Goal: Information Seeking & Learning: Check status

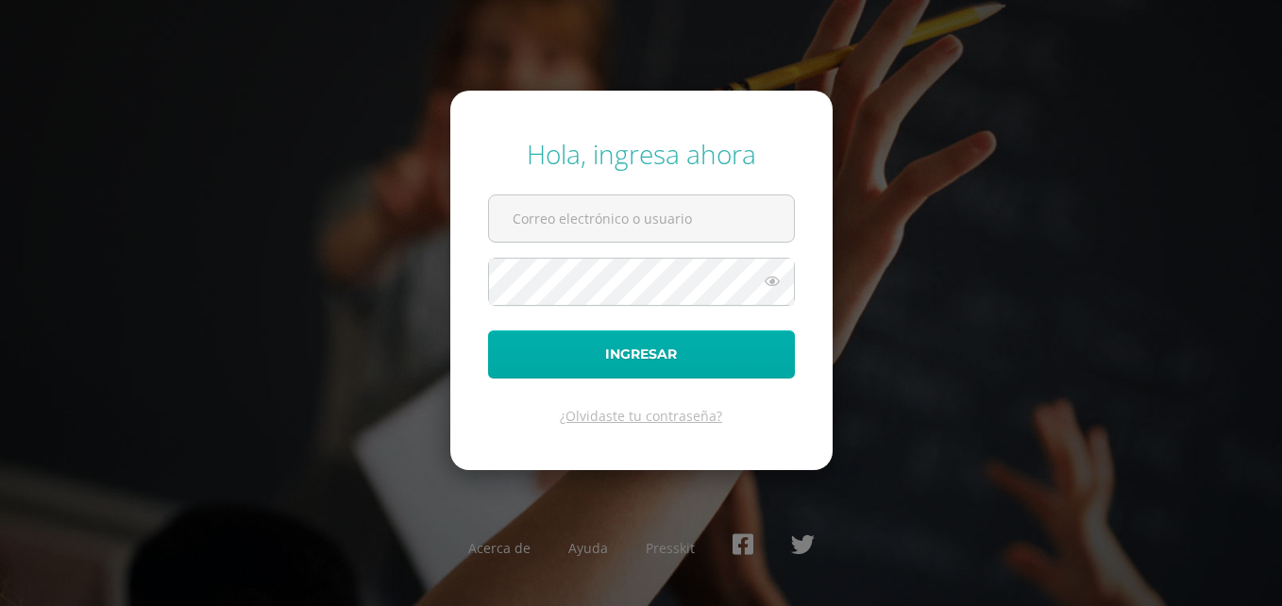
type input "[EMAIL_ADDRESS][PERSON_NAME][DOMAIN_NAME]"
click at [540, 342] on button "Ingresar" at bounding box center [641, 354] width 307 height 48
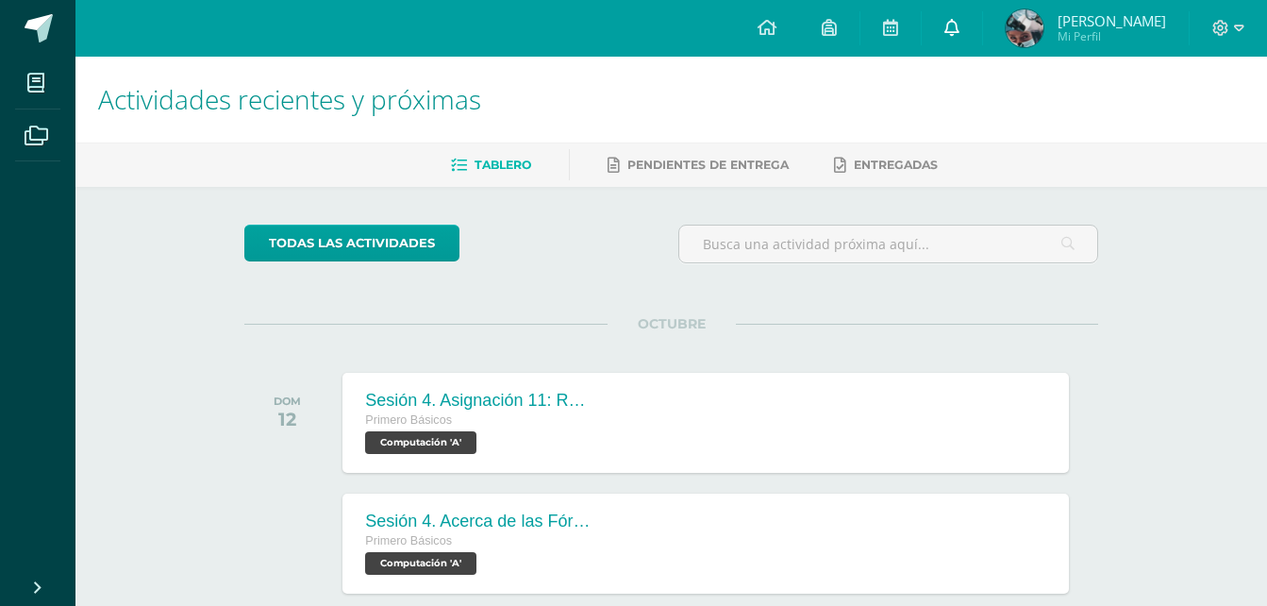
click at [947, 38] on span at bounding box center [952, 28] width 15 height 21
click at [1012, 26] on img at bounding box center [1025, 28] width 38 height 38
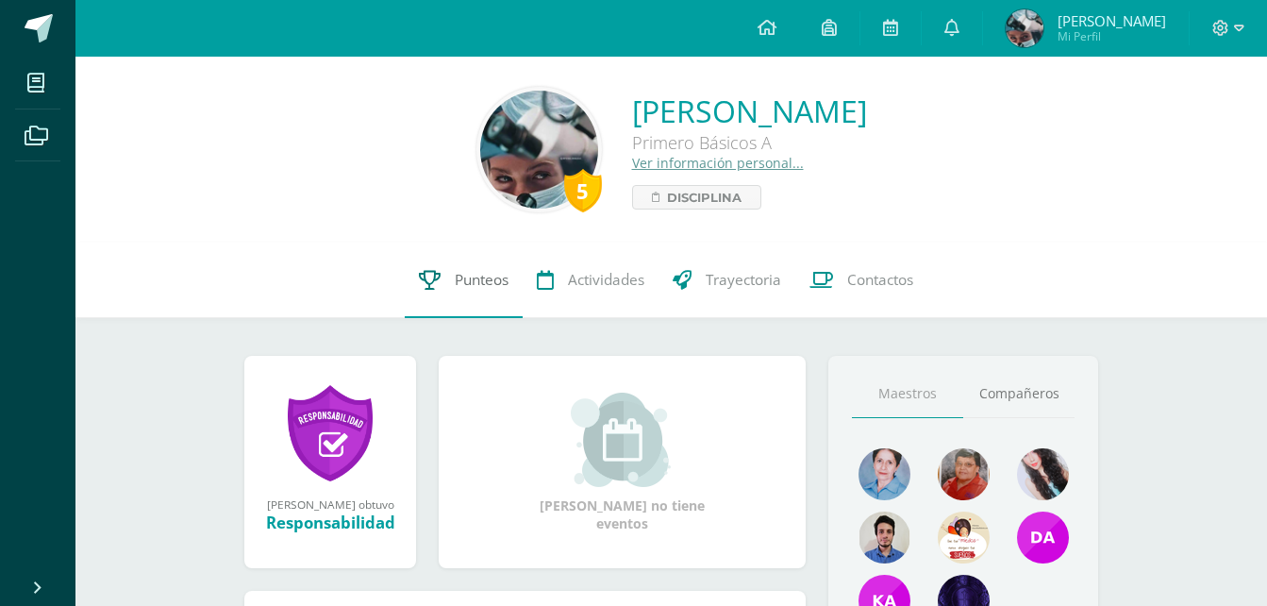
click at [485, 277] on span "Punteos" at bounding box center [482, 280] width 54 height 20
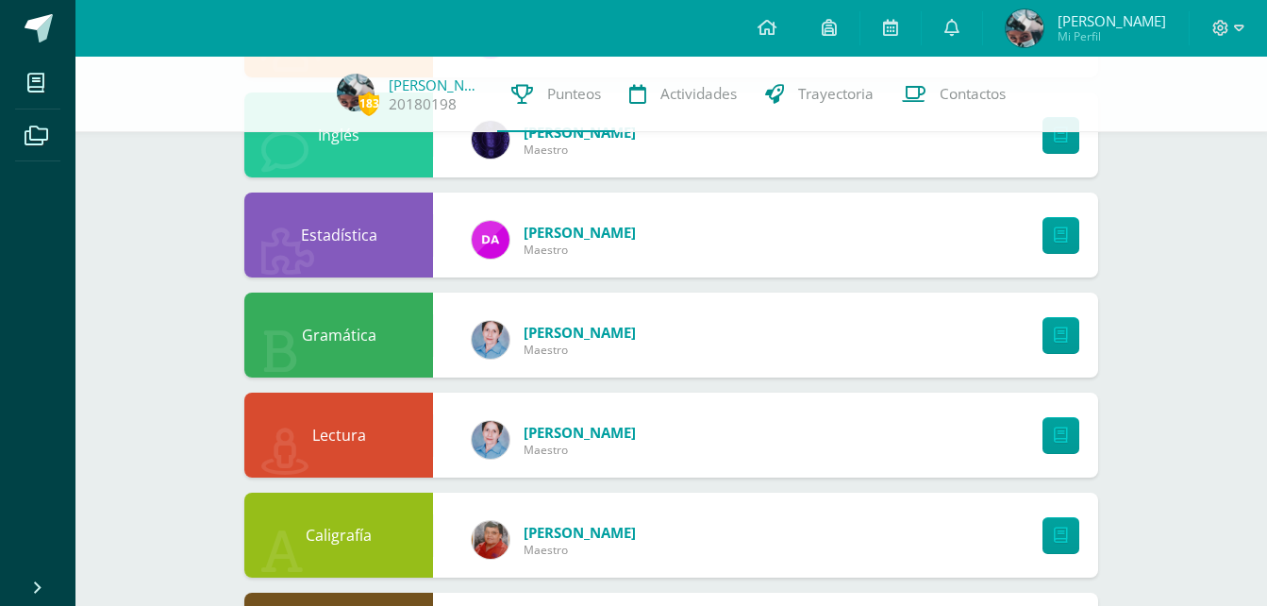
scroll to position [1265, 0]
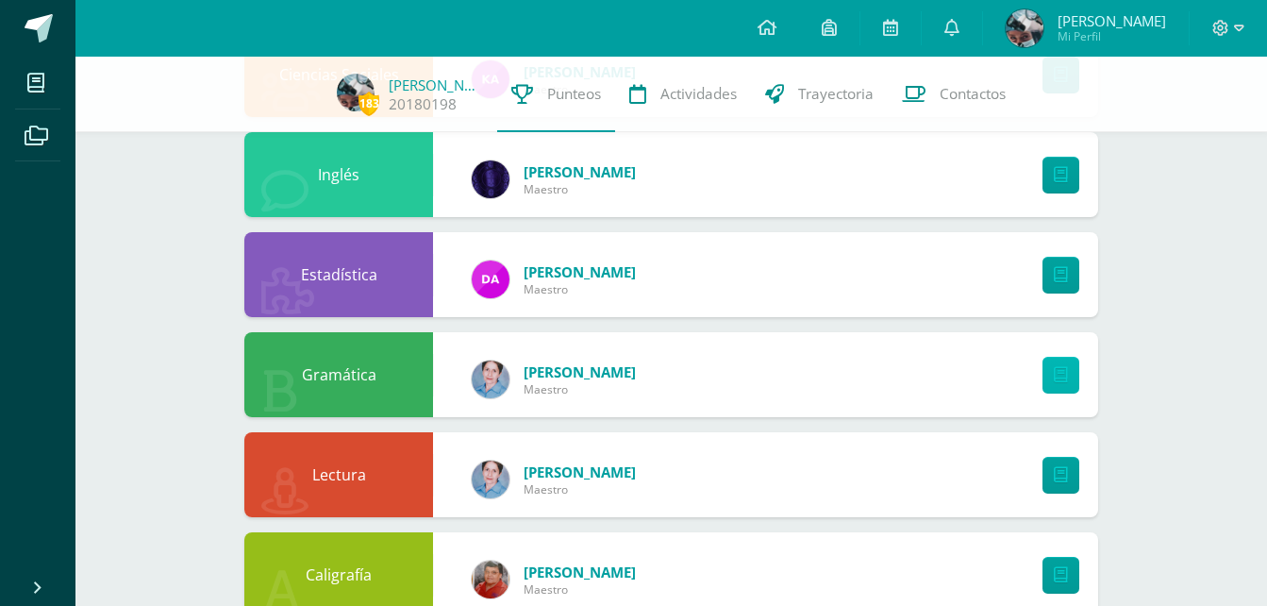
click at [1057, 369] on icon at bounding box center [1061, 375] width 14 height 16
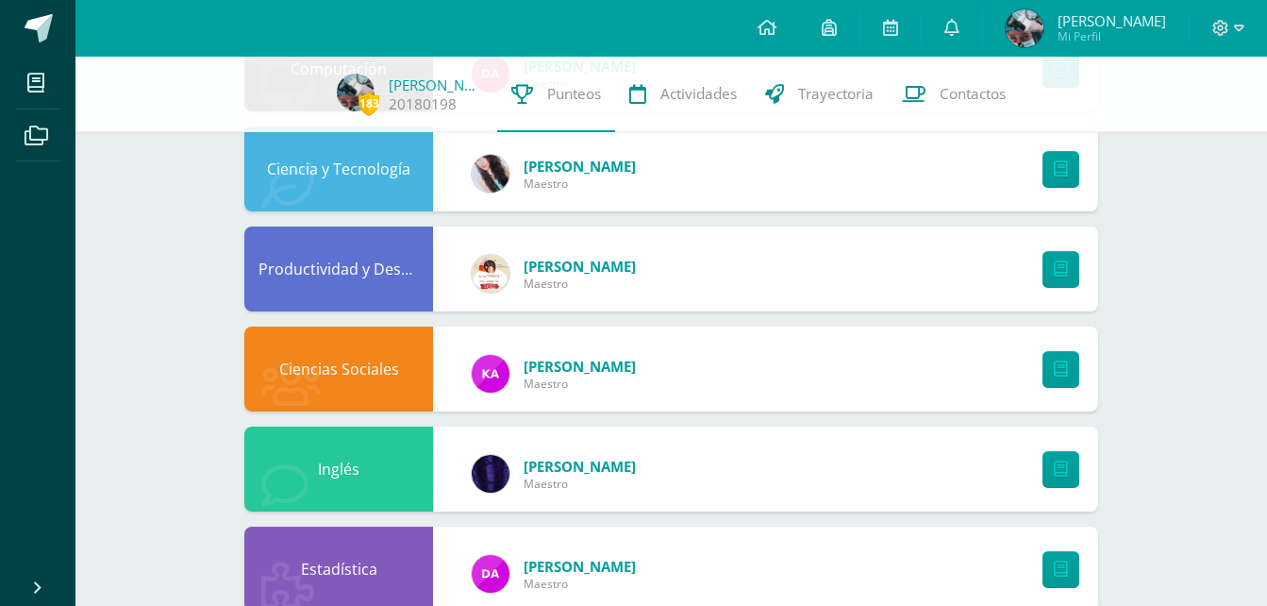
scroll to position [980, 0]
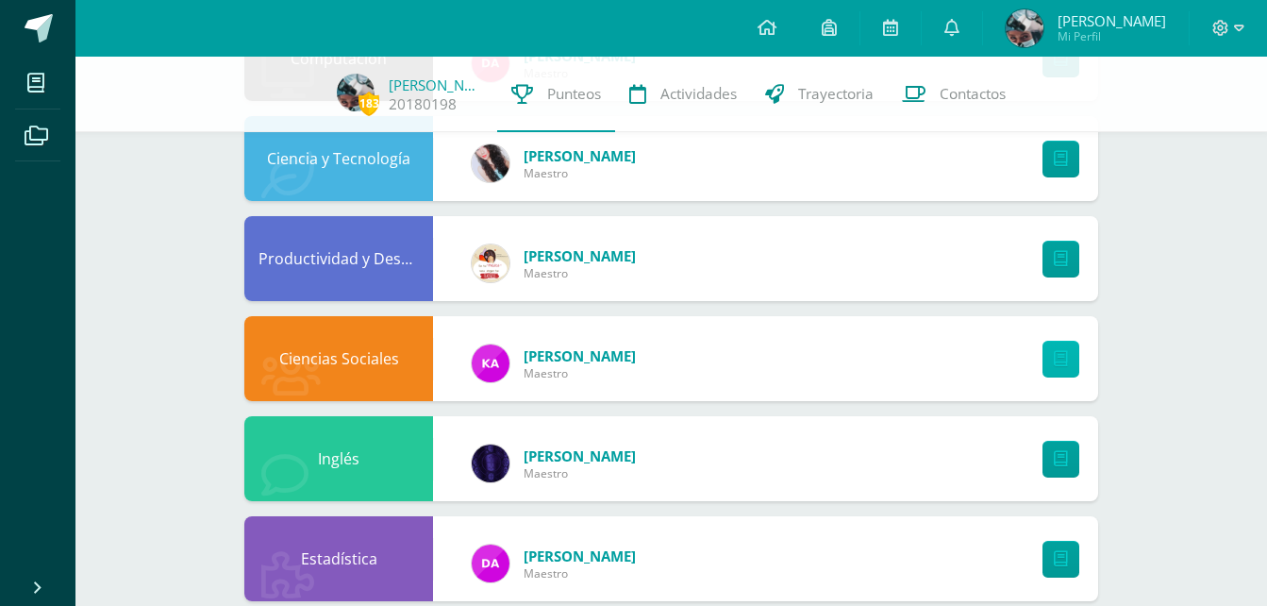
click at [1056, 355] on icon at bounding box center [1061, 359] width 14 height 16
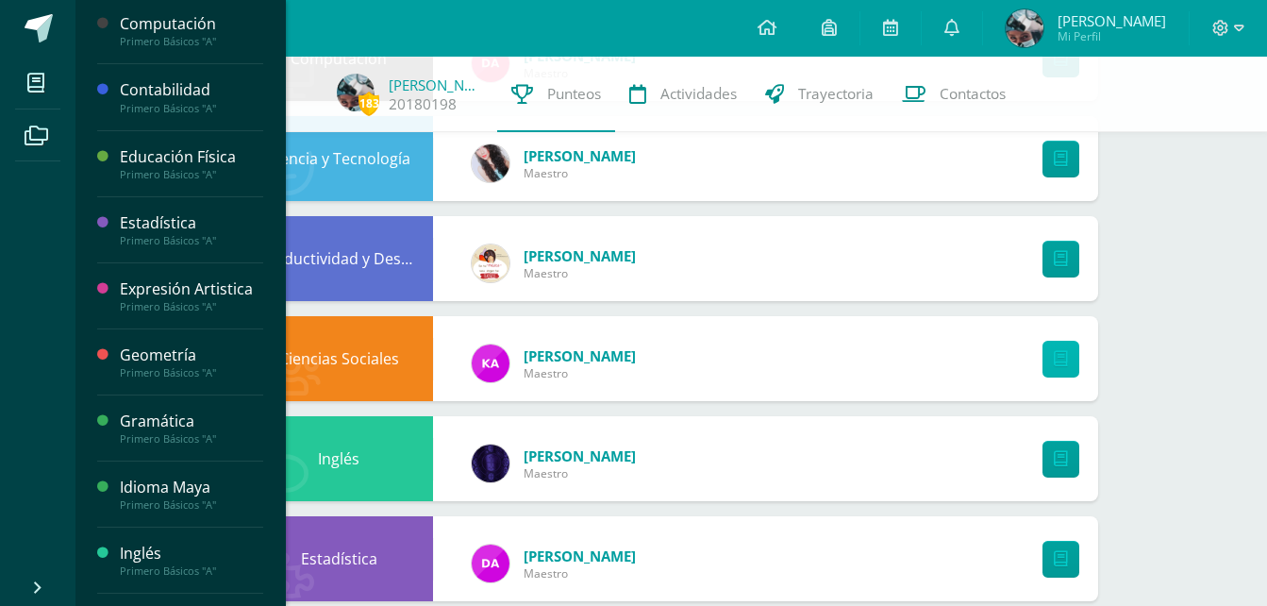
scroll to position [233, 0]
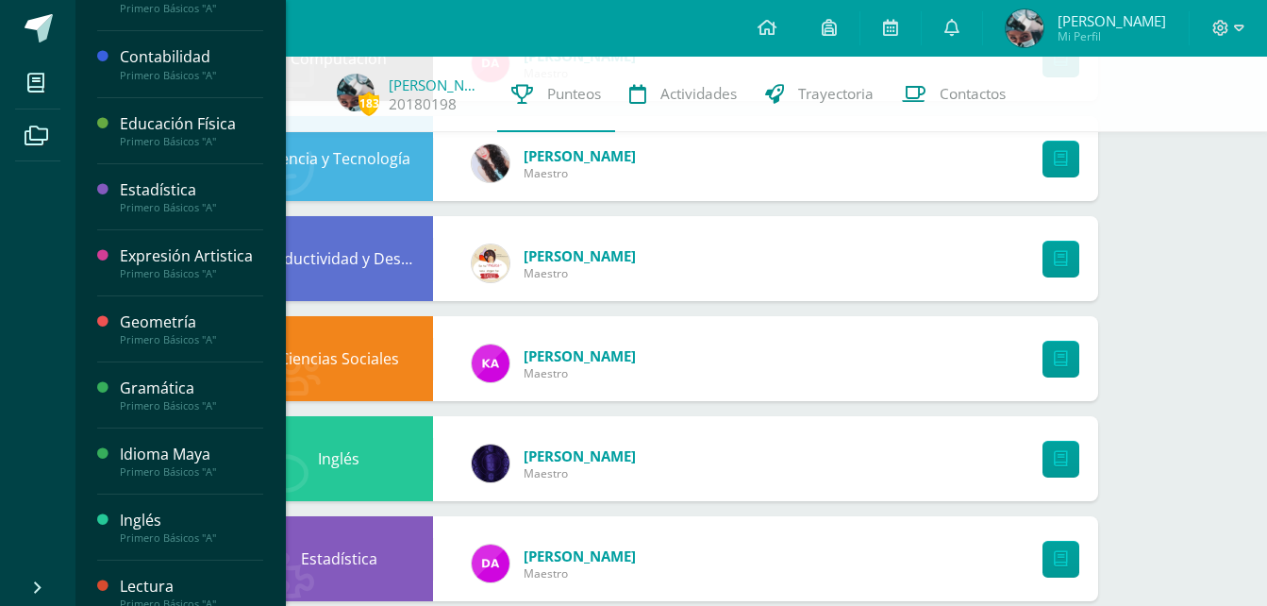
click at [174, 399] on div "Gramática" at bounding box center [191, 388] width 143 height 22
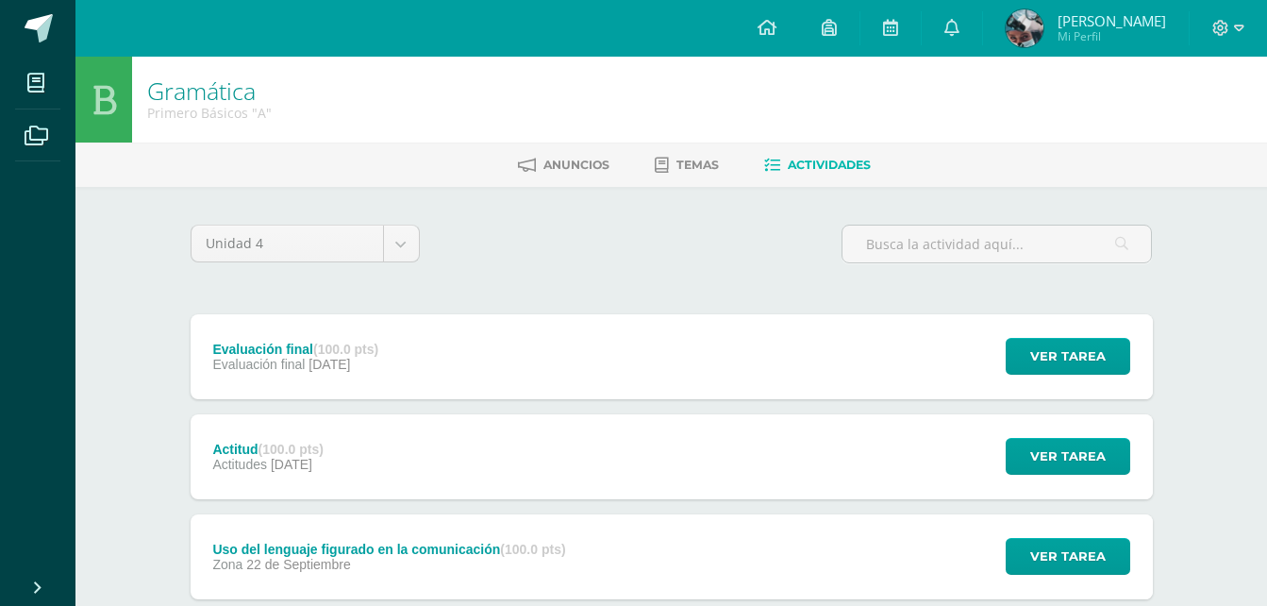
click at [541, 351] on div "Evaluación final (100.0 pts) Evaluación final [DATE] Ver tarea Evaluación final…" at bounding box center [672, 356] width 963 height 85
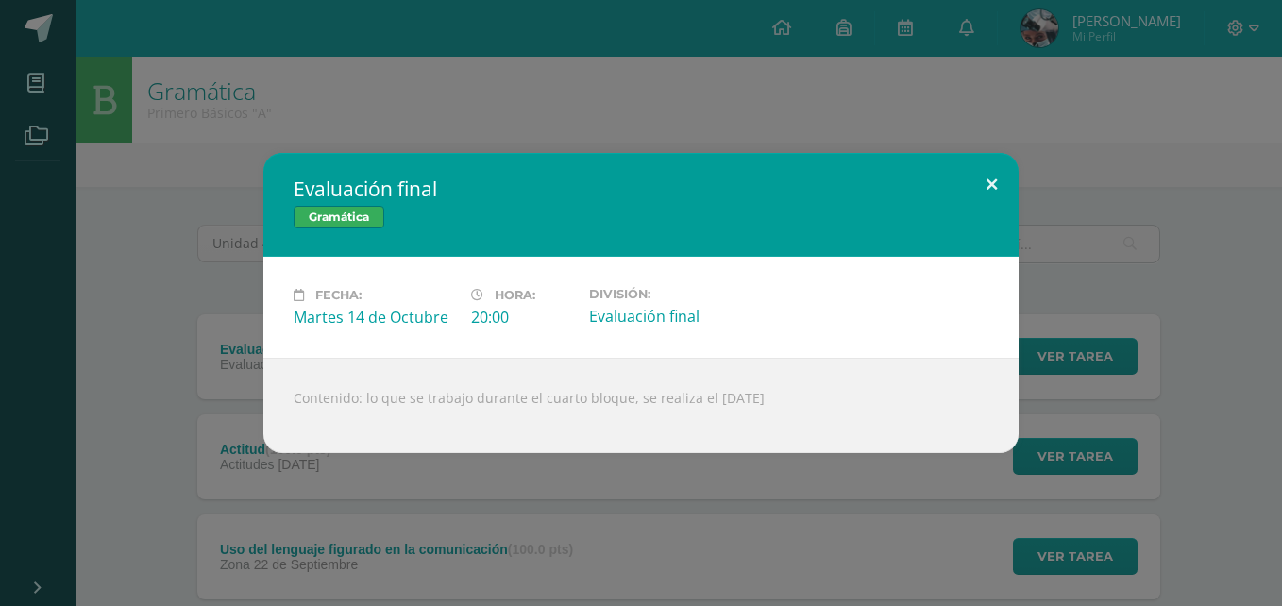
click at [981, 174] on button at bounding box center [991, 185] width 54 height 64
